Goal: Information Seeking & Learning: Learn about a topic

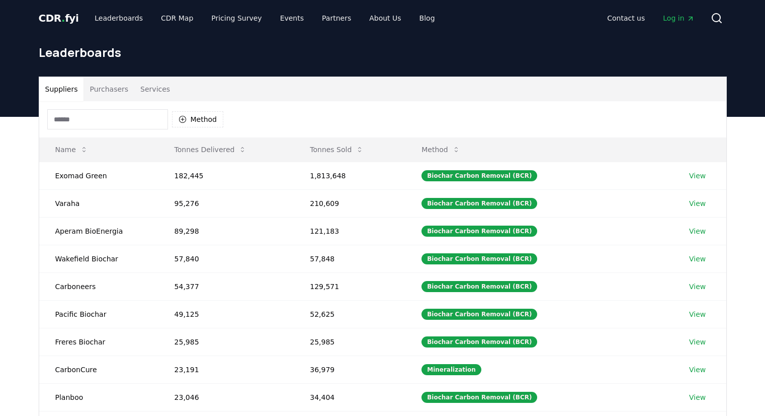
scroll to position [201, 0]
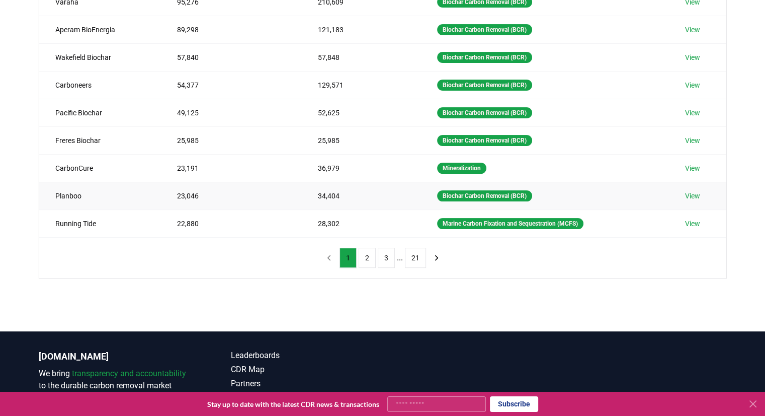
click at [696, 195] on link "View" at bounding box center [692, 196] width 15 height 10
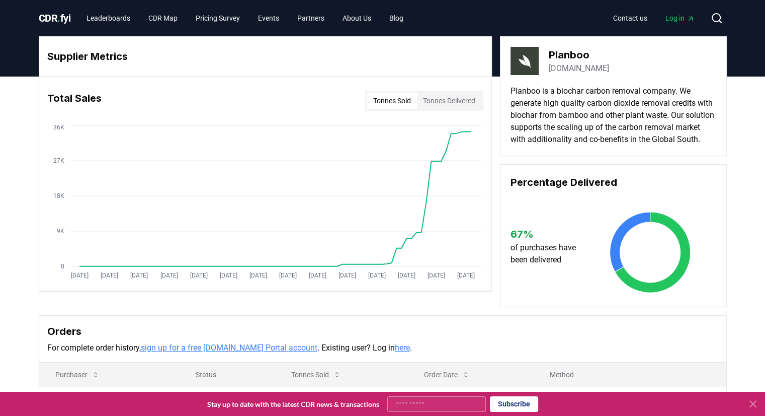
click at [58, 20] on span "CDR . fyi" at bounding box center [55, 18] width 32 height 12
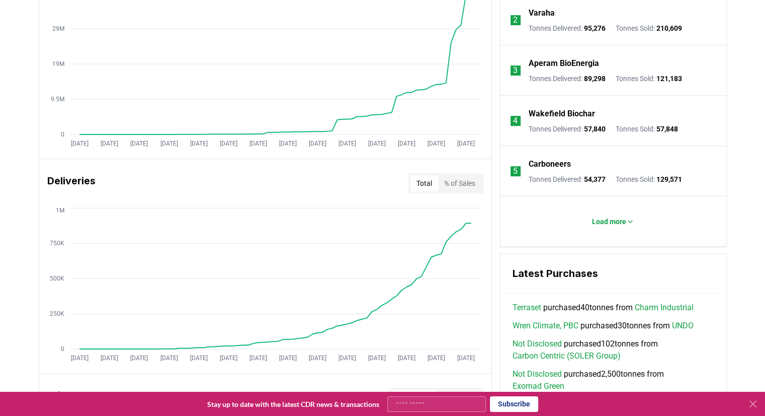
scroll to position [474, 0]
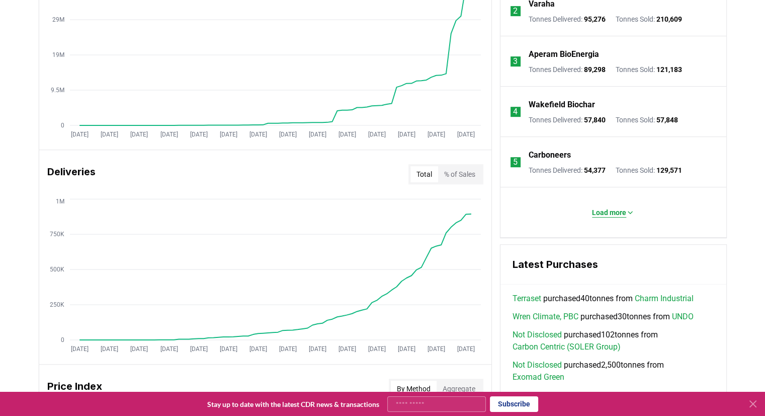
click at [619, 213] on p "Load more" at bounding box center [609, 212] width 34 height 10
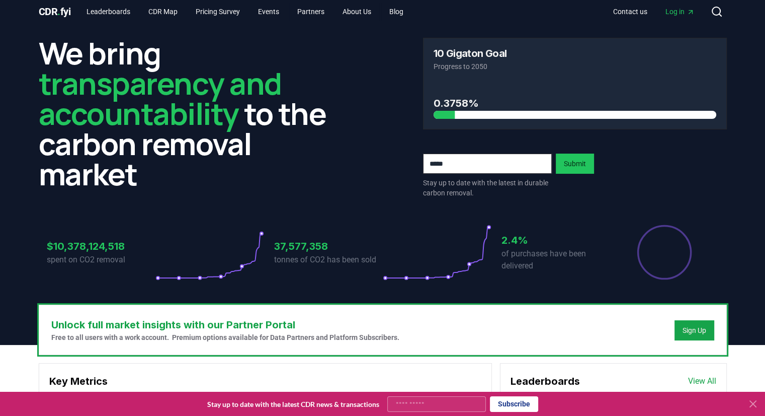
scroll to position [0, 0]
